Goal: Information Seeking & Learning: Understand process/instructions

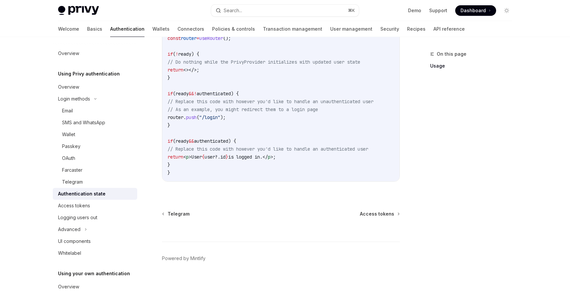
click at [512, 91] on div "On this page Usage" at bounding box center [467, 172] width 100 height 245
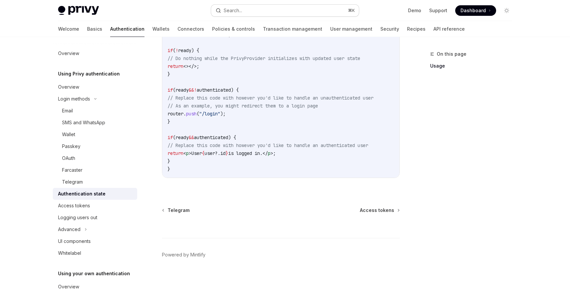
click at [282, 10] on button "Search... ⌘ K" at bounding box center [285, 11] width 148 height 12
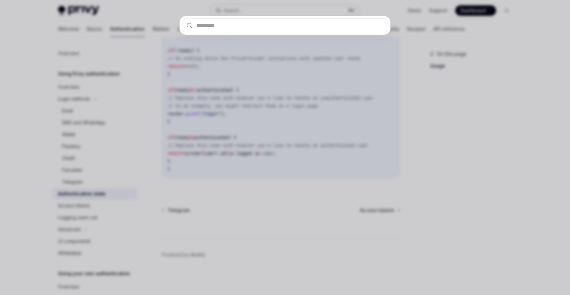
type input "********"
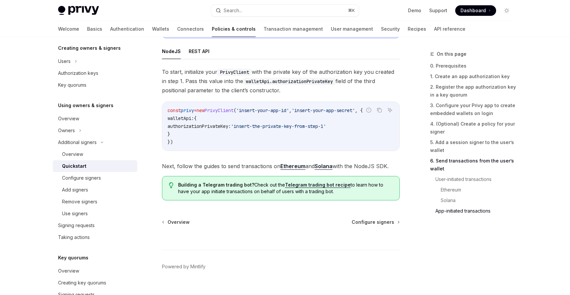
scroll to position [1741, 0]
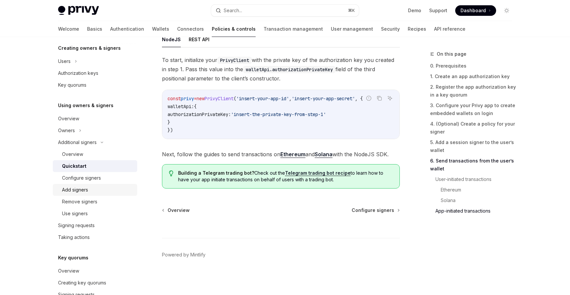
click at [77, 194] on link "Add signers" at bounding box center [95, 190] width 85 height 12
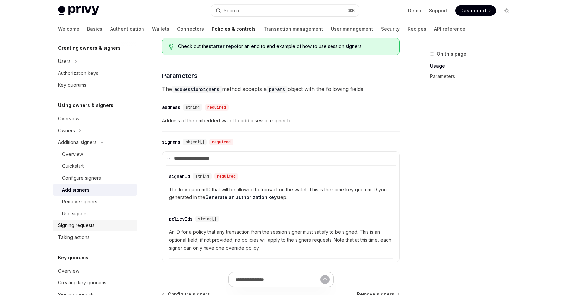
scroll to position [220, 0]
click at [78, 76] on div "Authorization keys" at bounding box center [78, 73] width 40 height 8
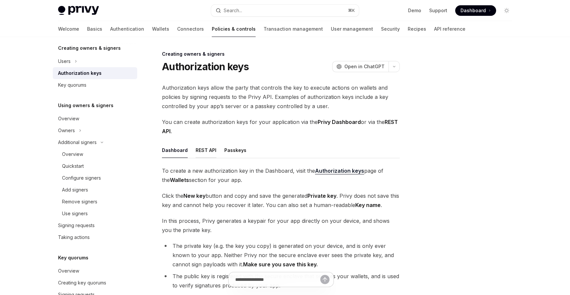
click at [207, 152] on button "REST API" at bounding box center [206, 151] width 21 height 16
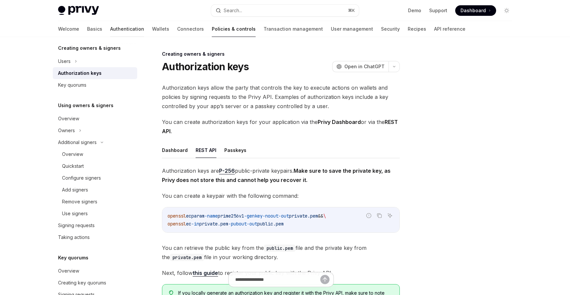
click at [110, 29] on link "Authentication" at bounding box center [127, 29] width 34 height 16
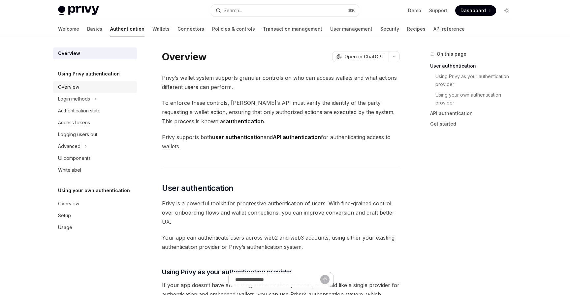
click at [69, 91] on link "Overview" at bounding box center [95, 87] width 85 height 12
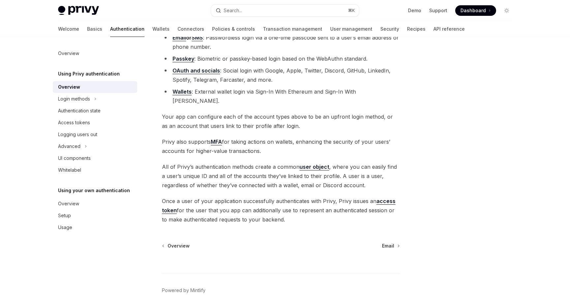
scroll to position [76, 0]
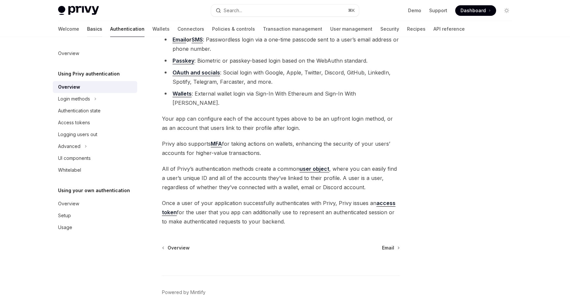
click at [87, 31] on link "Basics" at bounding box center [94, 29] width 15 height 16
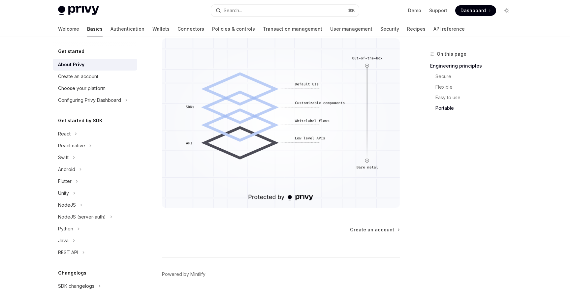
scroll to position [555, 0]
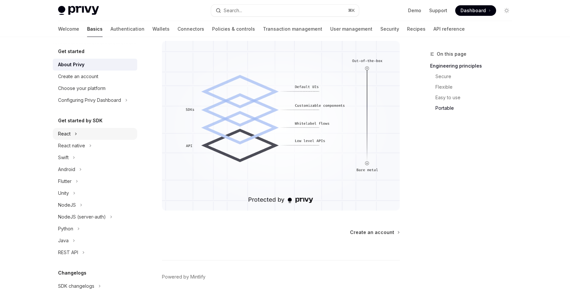
click at [69, 135] on div "React" at bounding box center [64, 134] width 13 height 8
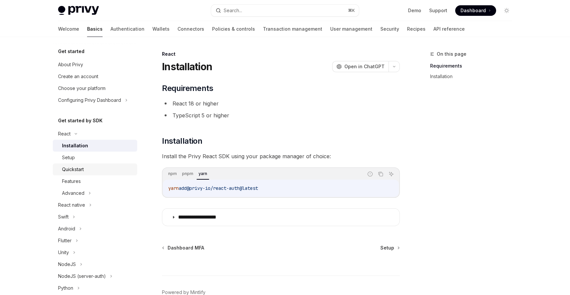
click at [75, 172] on div "Quickstart" at bounding box center [73, 170] width 22 height 8
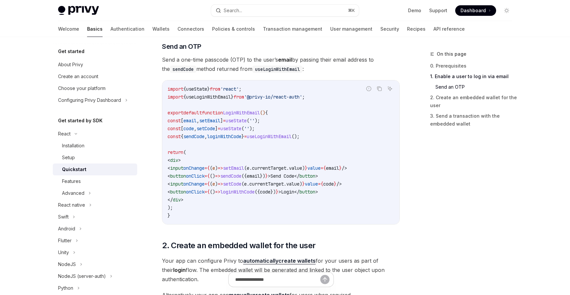
scroll to position [277, 0]
click at [76, 195] on div "Advanced" at bounding box center [73, 193] width 22 height 8
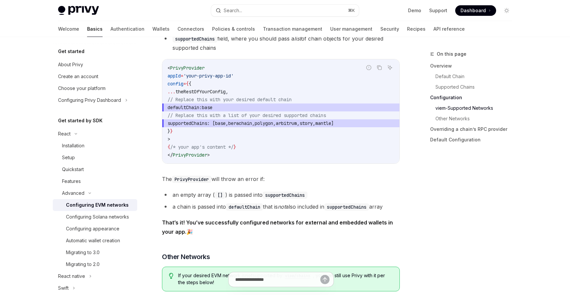
scroll to position [892, 0]
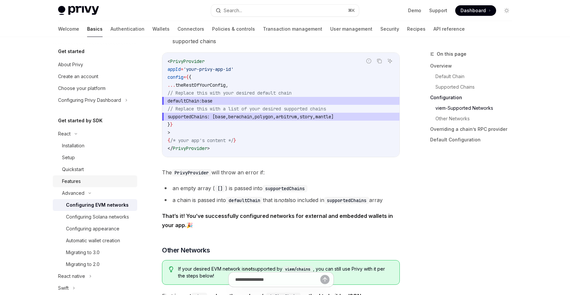
click at [75, 180] on div "Features" at bounding box center [71, 182] width 19 height 8
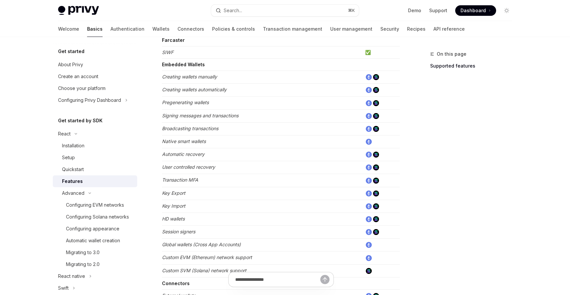
scroll to position [197, 0]
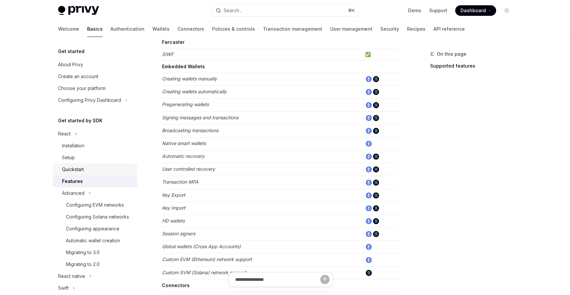
click at [73, 170] on div "Quickstart" at bounding box center [73, 170] width 22 height 8
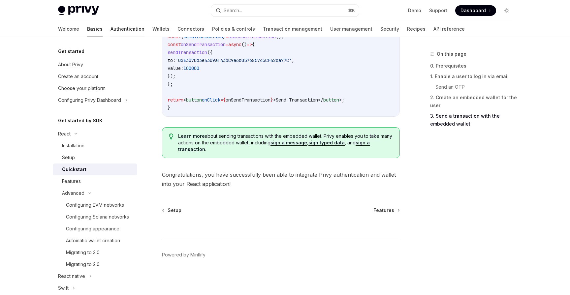
click at [111, 31] on link "Authentication" at bounding box center [128, 29] width 34 height 16
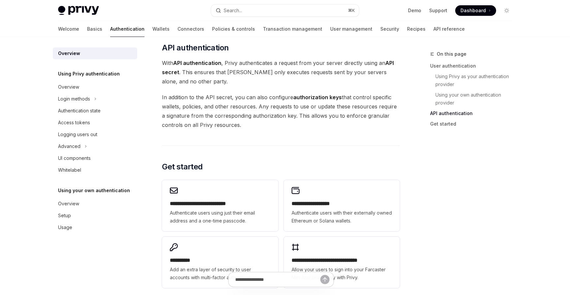
scroll to position [478, 0]
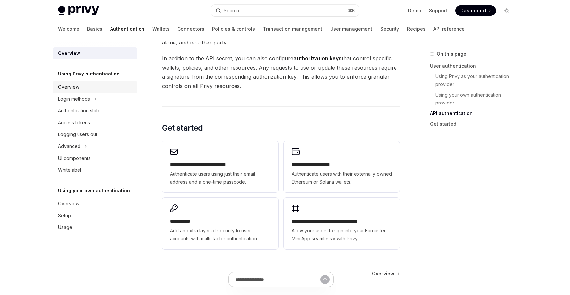
click at [70, 88] on div "Overview" at bounding box center [68, 87] width 21 height 8
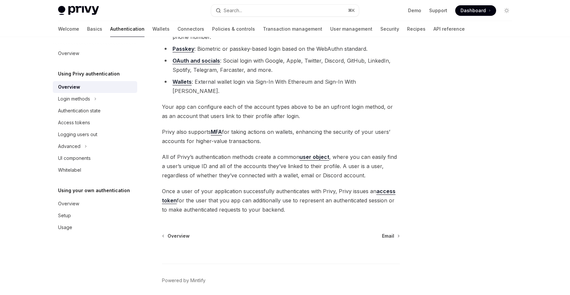
scroll to position [104, 0]
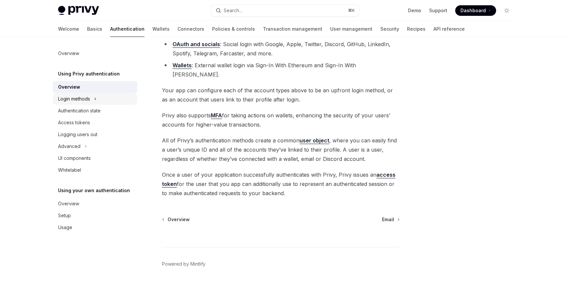
click at [86, 99] on div "Login methods" at bounding box center [74, 99] width 32 height 8
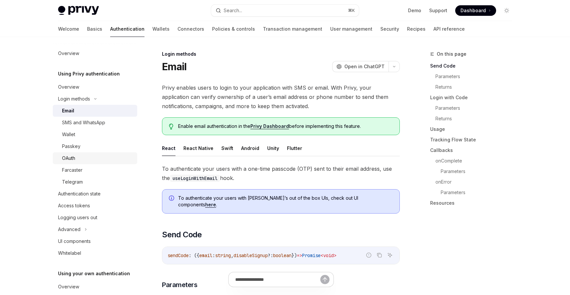
click at [71, 156] on div "OAuth" at bounding box center [68, 159] width 13 height 8
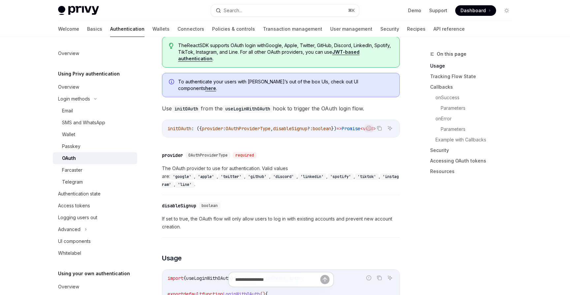
scroll to position [199, 0]
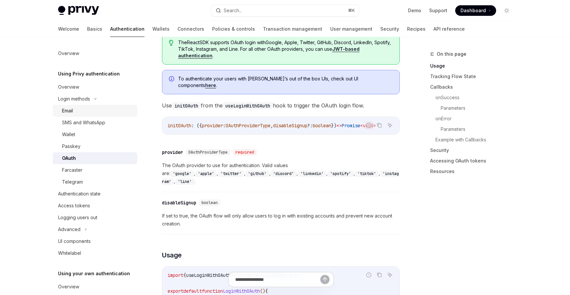
click at [73, 112] on div "Email" at bounding box center [67, 111] width 11 height 8
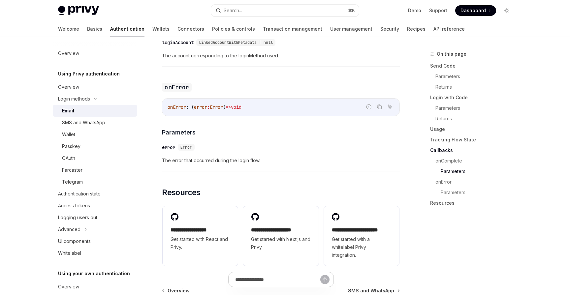
scroll to position [1254, 0]
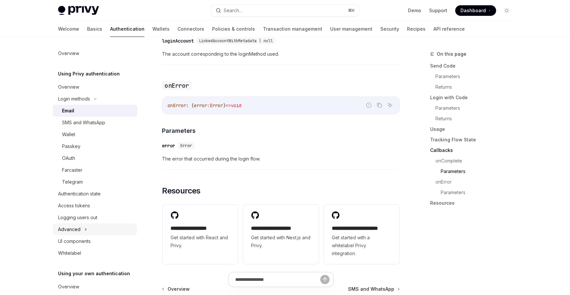
click at [74, 233] on div "Advanced" at bounding box center [69, 230] width 22 height 8
click at [76, 278] on div "UI components" at bounding box center [74, 277] width 33 height 8
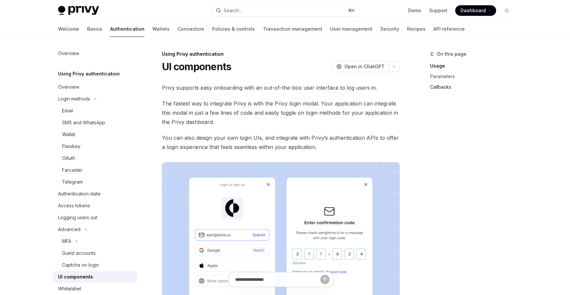
click at [444, 85] on link "Callbacks" at bounding box center [473, 87] width 87 height 11
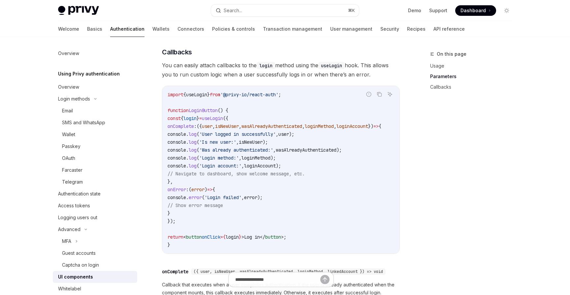
scroll to position [785, 0]
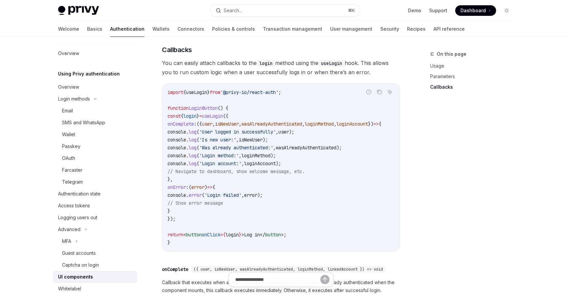
click at [223, 119] on span "useLogin" at bounding box center [212, 116] width 21 height 6
drag, startPoint x: 223, startPoint y: 122, endPoint x: 207, endPoint y: 224, distance: 103.3
click at [207, 224] on code "import { useLogin } from '@privy-io/react-auth' ; function LoginButton () { con…" at bounding box center [283, 167] width 230 height 158
copy code "= useLogin ({ onComplete : ({ user , isNewUser , wasAlreadyAuthenticated , logi…"
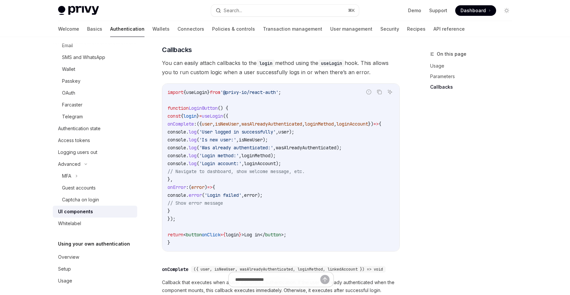
scroll to position [70, 0]
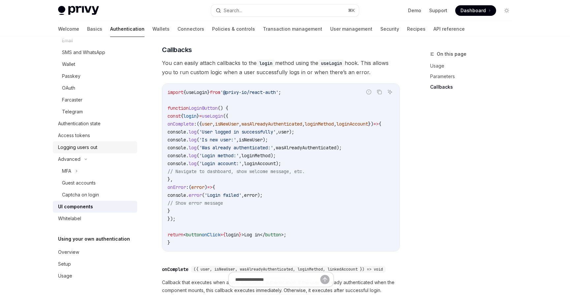
click at [78, 148] on div "Logging users out" at bounding box center [77, 148] width 39 height 8
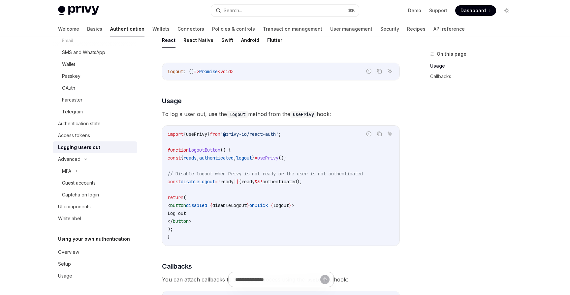
scroll to position [79, 0]
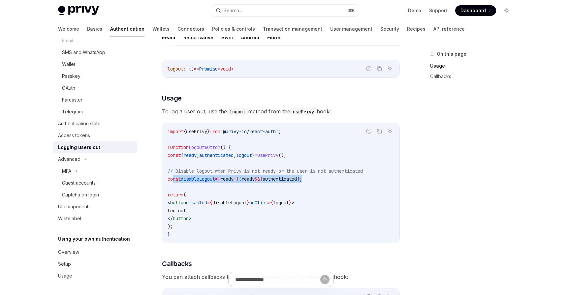
drag, startPoint x: 339, startPoint y: 179, endPoint x: 173, endPoint y: 180, distance: 166.1
click at [173, 180] on code "import { usePrivy } from '@privy-io/react-auth' ; function LogoutButton () { co…" at bounding box center [281, 183] width 227 height 111
copy span "const disableLogout = ! ready || ( ready && ! authenticated );"
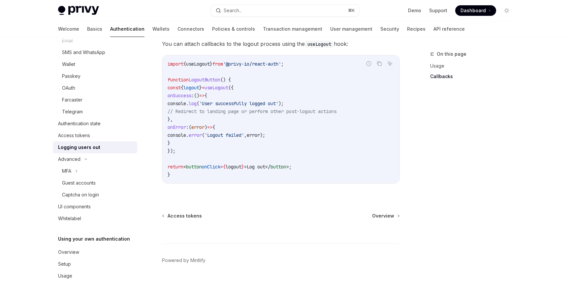
scroll to position [318, 0]
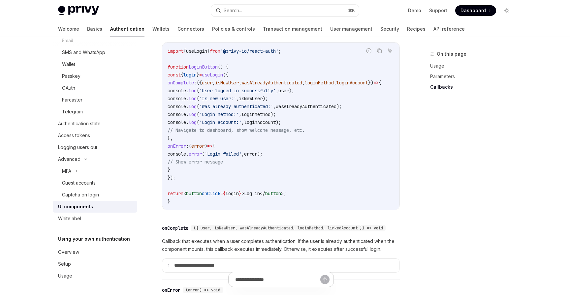
scroll to position [823, 0]
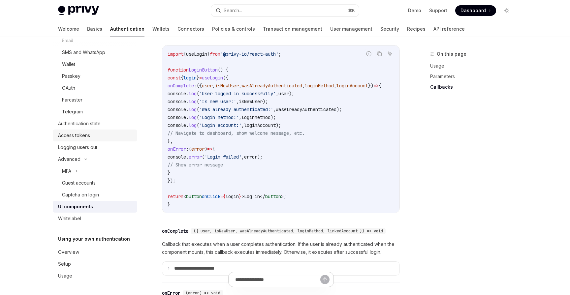
click at [73, 135] on div "Access tokens" at bounding box center [74, 136] width 32 height 8
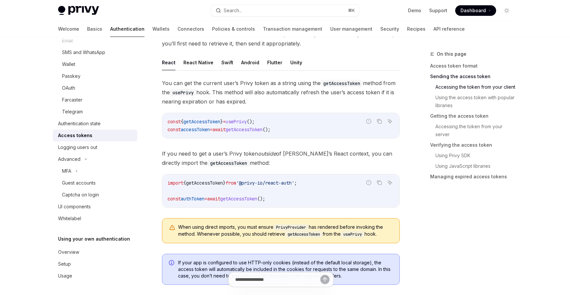
scroll to position [305, 0]
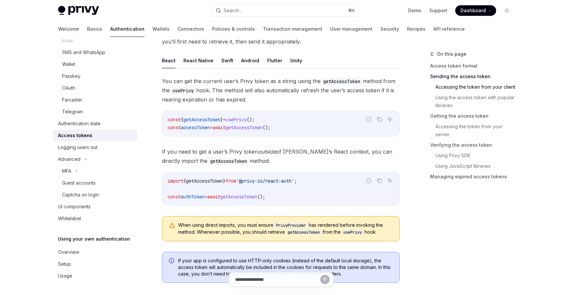
click at [200, 119] on span "getAccessToken" at bounding box center [202, 120] width 37 height 6
copy span "getAccessToken"
drag, startPoint x: 168, startPoint y: 197, endPoint x: 283, endPoint y: 196, distance: 114.9
click at [283, 196] on code "import { getAccessToken } from '@privy-io/react-auth' ; const authToken = await…" at bounding box center [281, 189] width 227 height 24
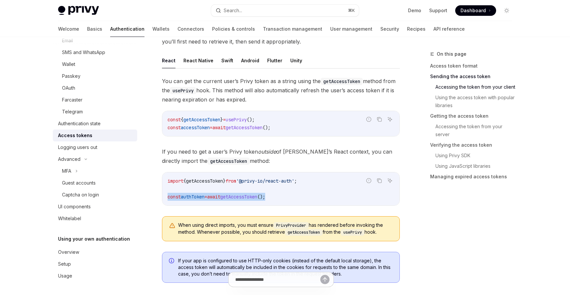
copy span "const authToken = await getAccessToken ();"
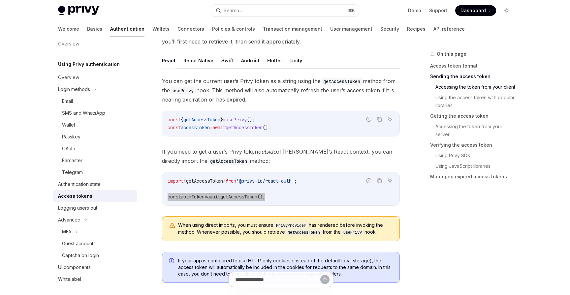
scroll to position [9, 0]
click at [69, 150] on div "OAuth" at bounding box center [68, 150] width 13 height 8
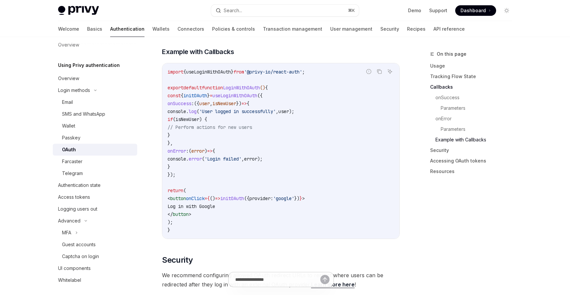
scroll to position [1209, 0]
click at [178, 32] on link "Connectors" at bounding box center [191, 29] width 27 height 16
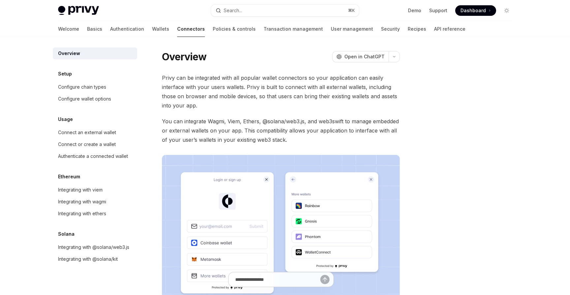
scroll to position [136, 0]
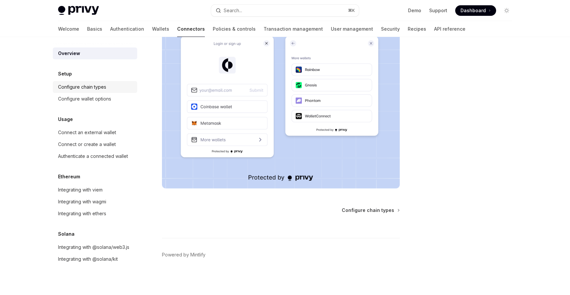
click at [86, 87] on div "Configure chain types" at bounding box center [82, 87] width 48 height 8
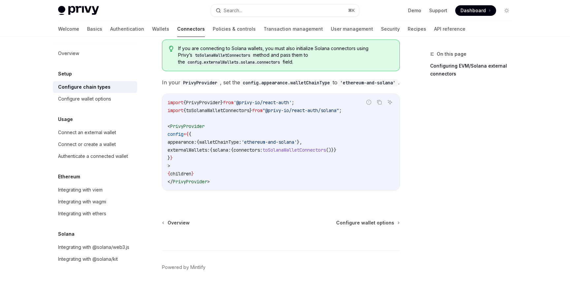
scroll to position [144, 0]
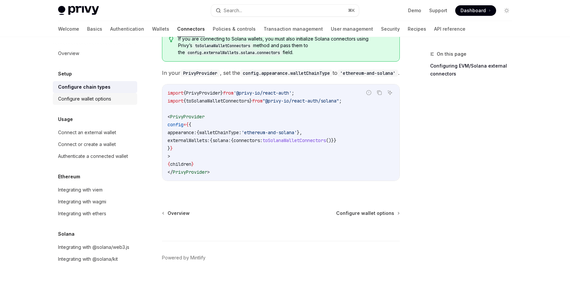
click at [94, 102] on div "Configure wallet options" at bounding box center [84, 99] width 53 height 8
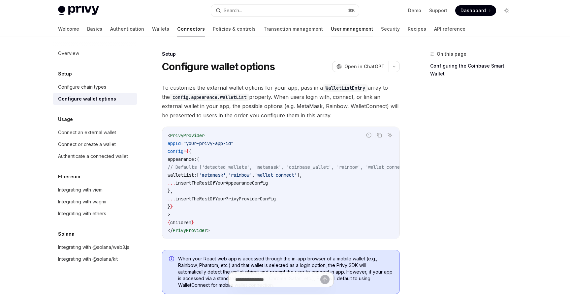
click at [331, 33] on link "User management" at bounding box center [352, 29] width 42 height 16
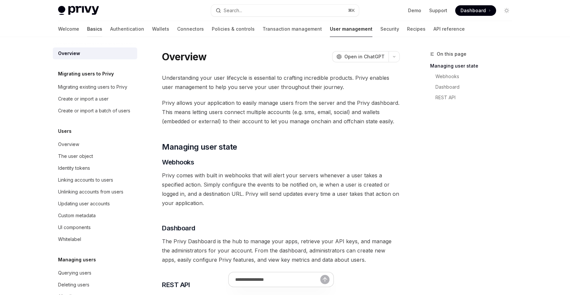
click at [87, 28] on link "Basics" at bounding box center [94, 29] width 15 height 16
type textarea "*"
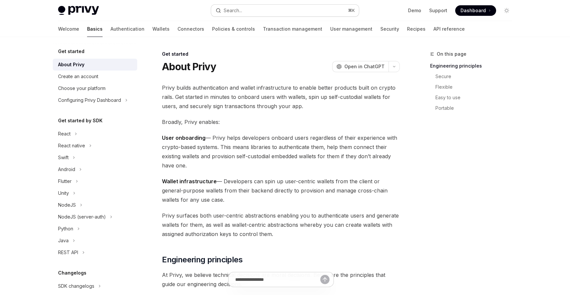
click at [232, 13] on div "Search..." at bounding box center [233, 11] width 18 height 8
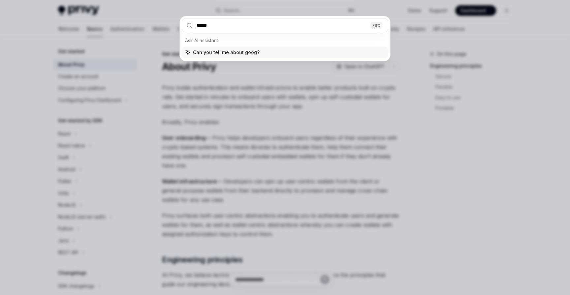
type input "******"
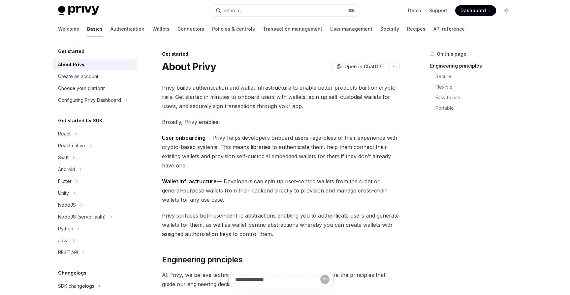
type textarea "*"
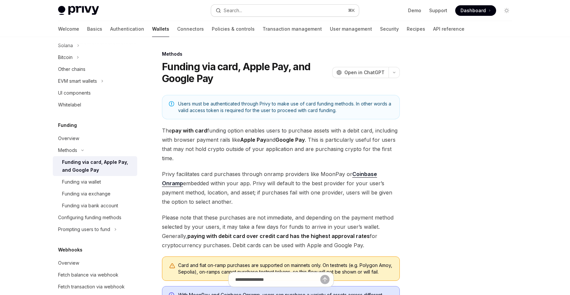
click at [244, 12] on button "Search... ⌘ K" at bounding box center [285, 11] width 148 height 12
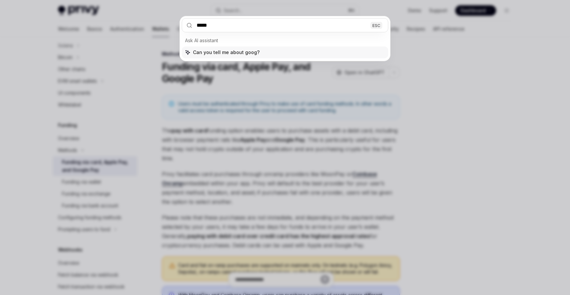
type input "******"
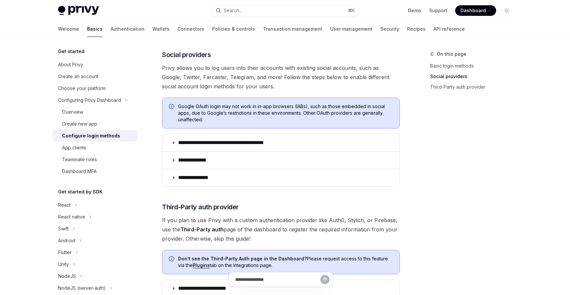
scroll to position [204, 0]
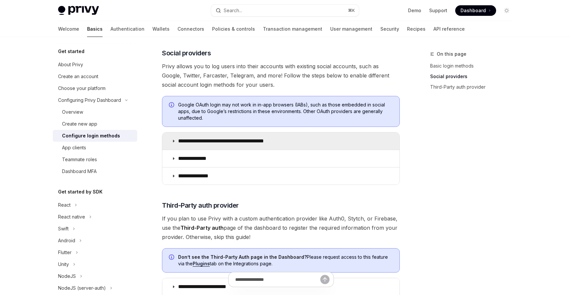
click at [214, 141] on p "**********" at bounding box center [232, 141] width 109 height 7
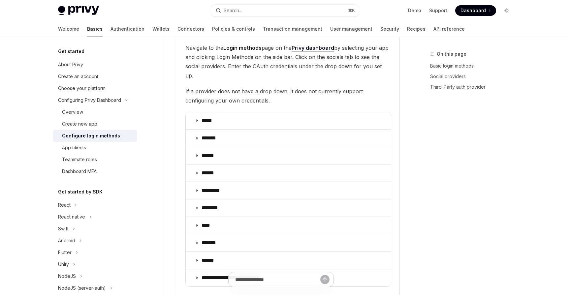
scroll to position [753, 0]
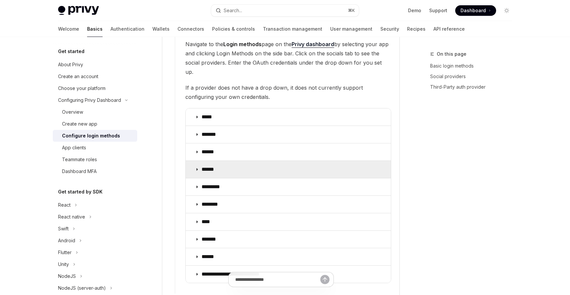
click at [213, 166] on summary "******" at bounding box center [288, 169] width 205 height 17
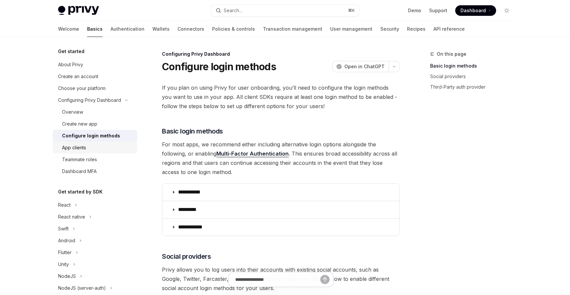
click at [74, 152] on link "App clients" at bounding box center [95, 148] width 85 height 12
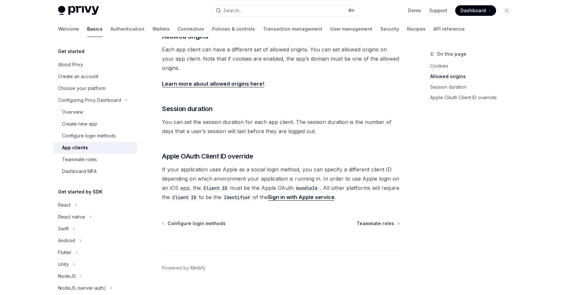
scroll to position [236, 0]
click at [75, 135] on div "Configure login methods" at bounding box center [89, 136] width 54 height 8
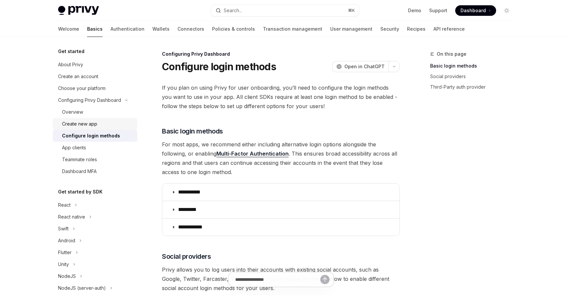
click at [78, 127] on div "Create new app" at bounding box center [79, 124] width 35 height 8
type textarea "*"
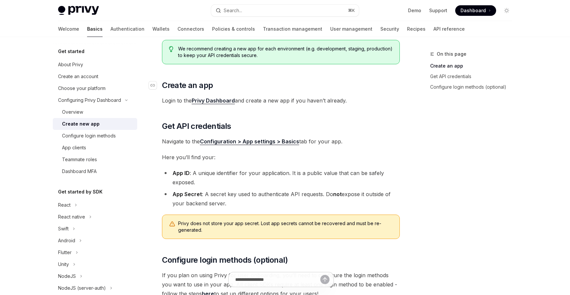
scroll to position [69, 0]
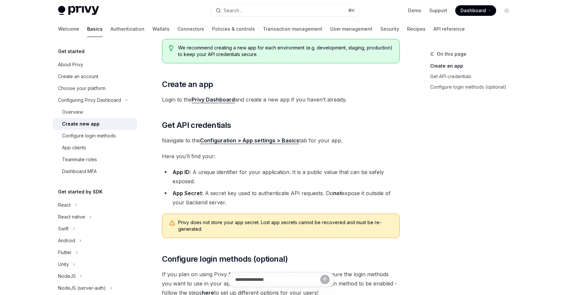
click at [278, 142] on link "Configuration > App settings > Basics" at bounding box center [249, 140] width 99 height 7
